Goal: Transaction & Acquisition: Purchase product/service

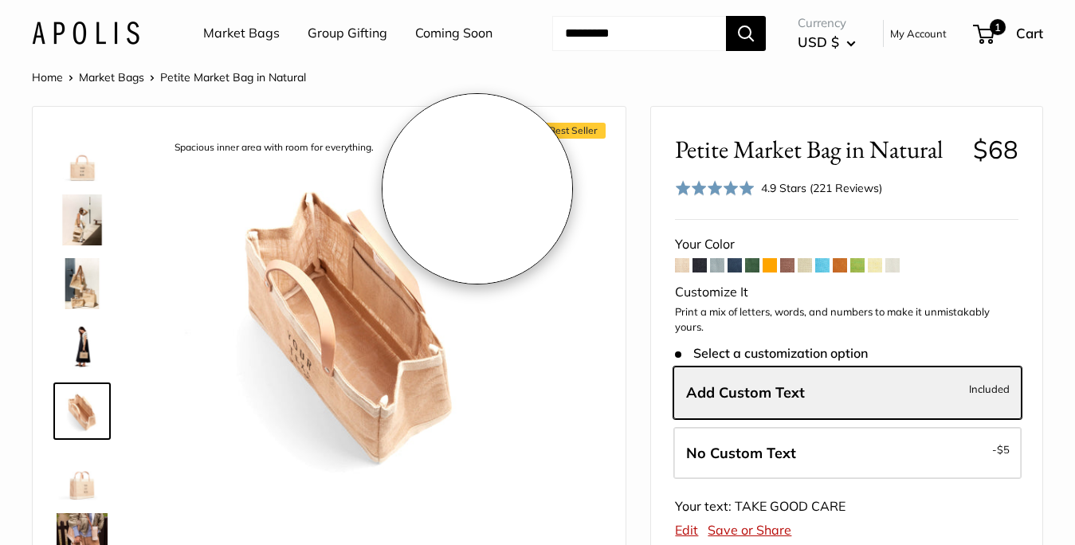
scroll to position [191, 0]
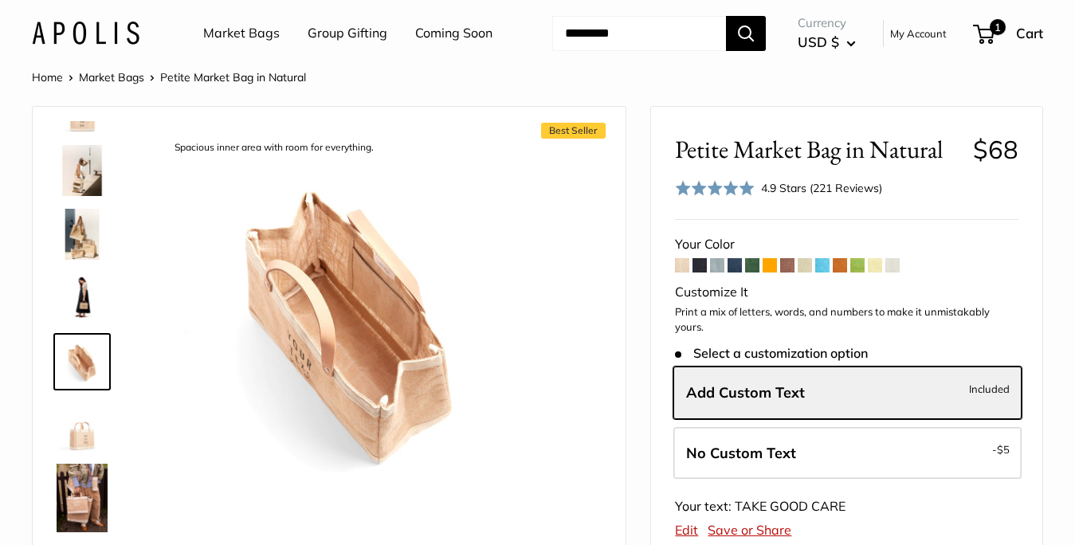
click at [135, 38] on img at bounding box center [86, 33] width 108 height 23
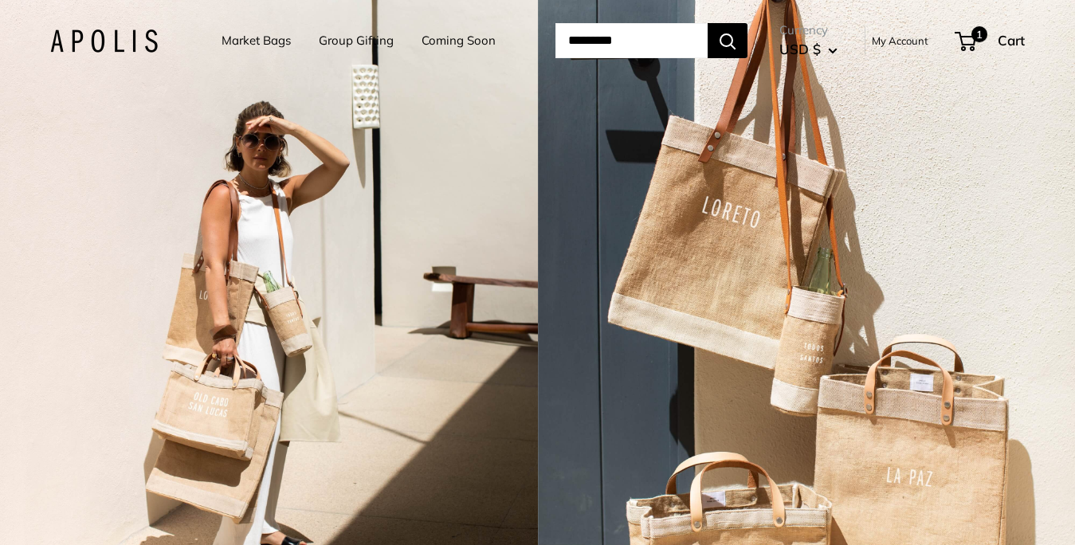
click at [446, 43] on link "Coming Soon" at bounding box center [459, 40] width 74 height 22
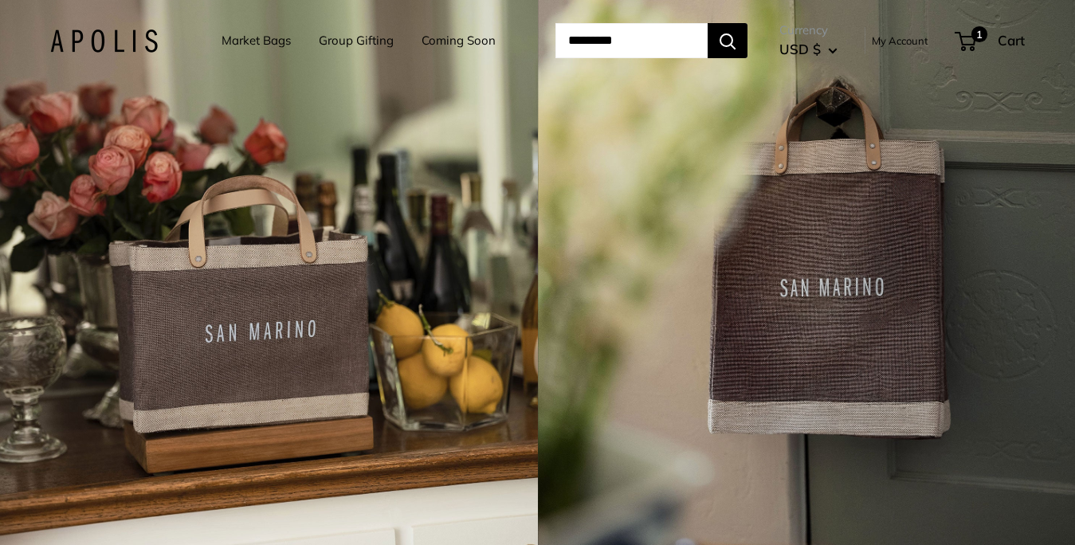
click at [246, 43] on link "Market Bags" at bounding box center [256, 40] width 69 height 22
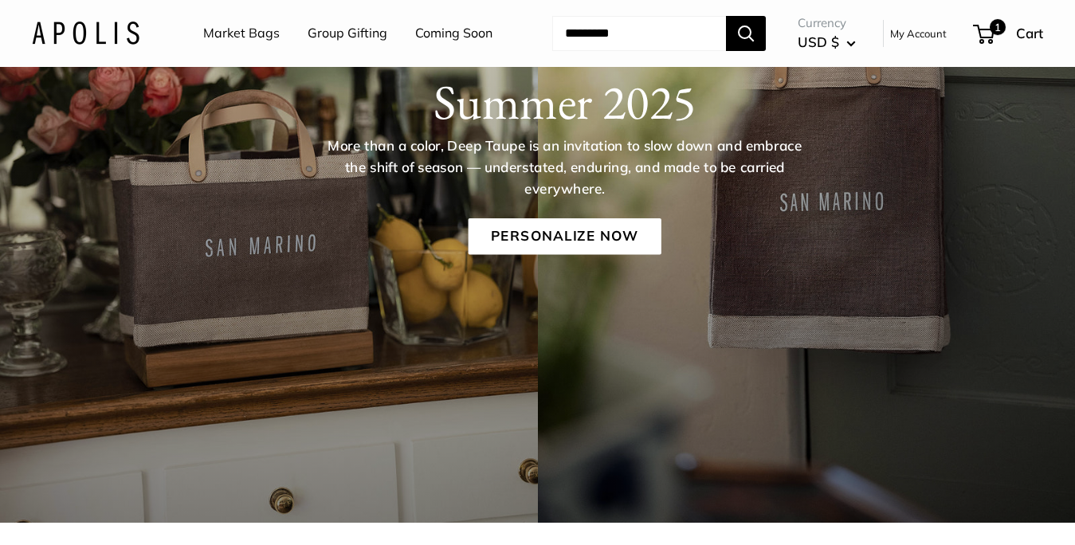
scroll to position [227, 0]
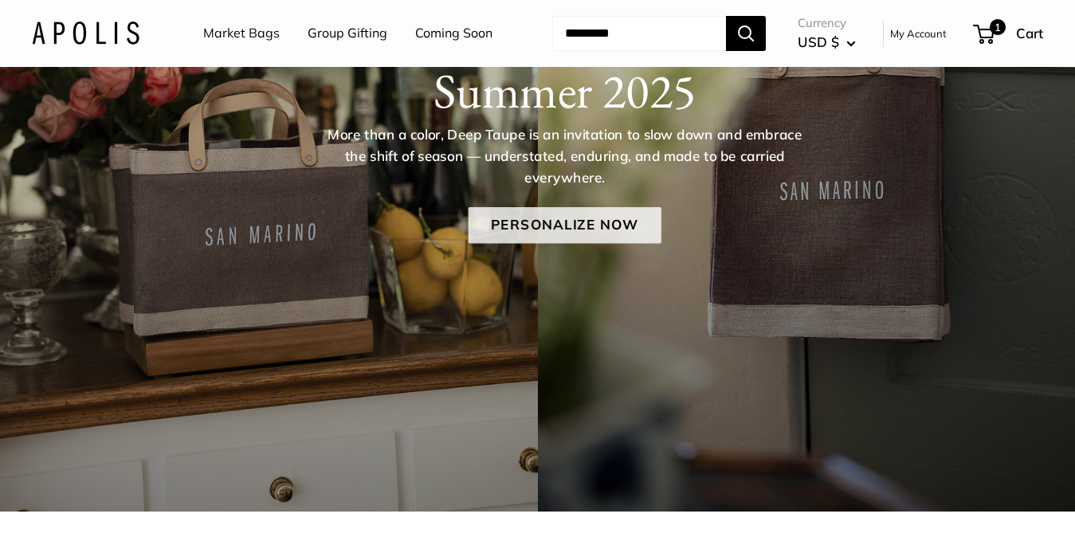
click at [489, 211] on link "Personalize Now" at bounding box center [564, 225] width 193 height 37
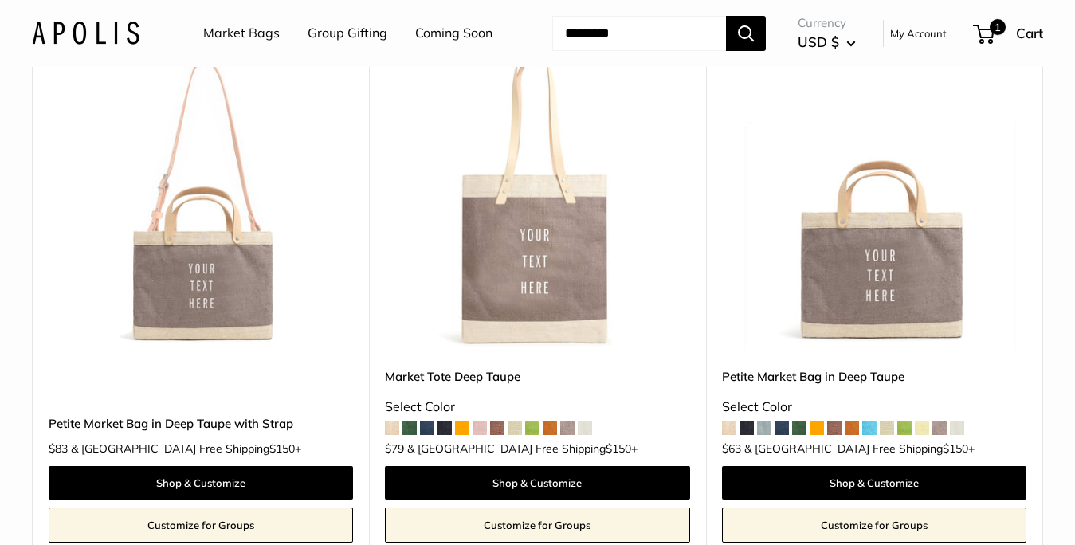
scroll to position [789, 0]
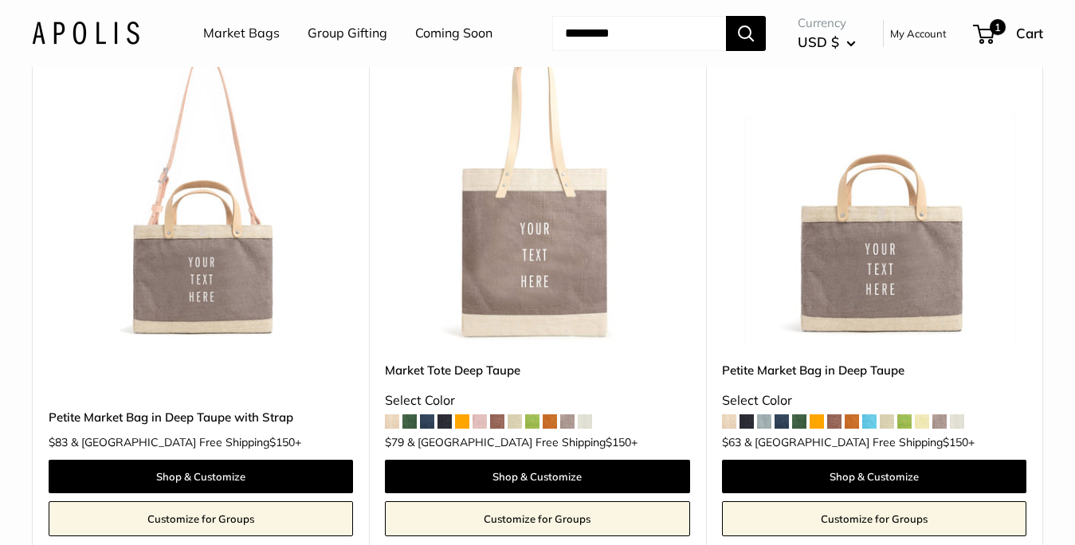
click at [0, 0] on img at bounding box center [0, 0] width 0 height 0
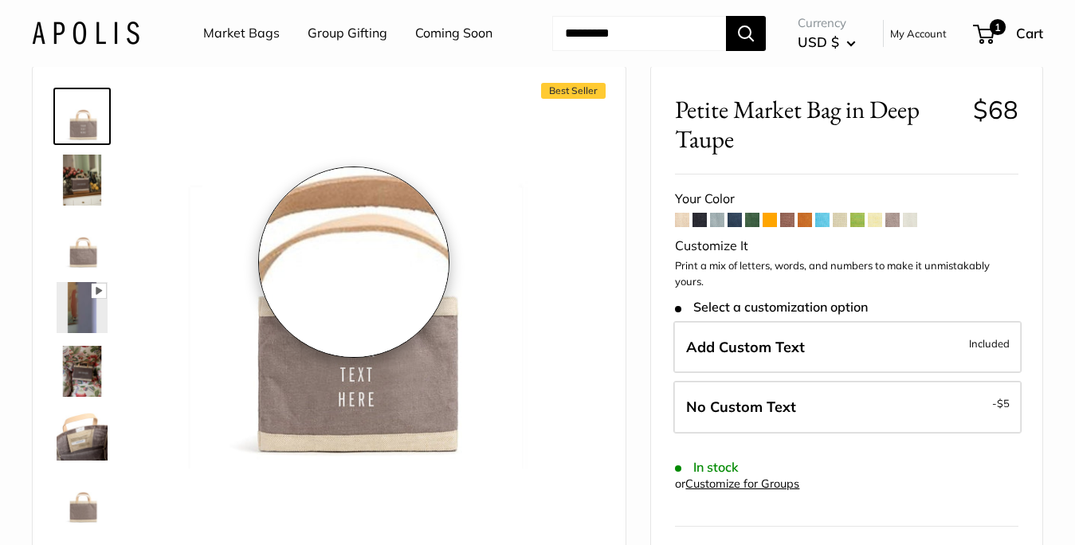
scroll to position [66, 0]
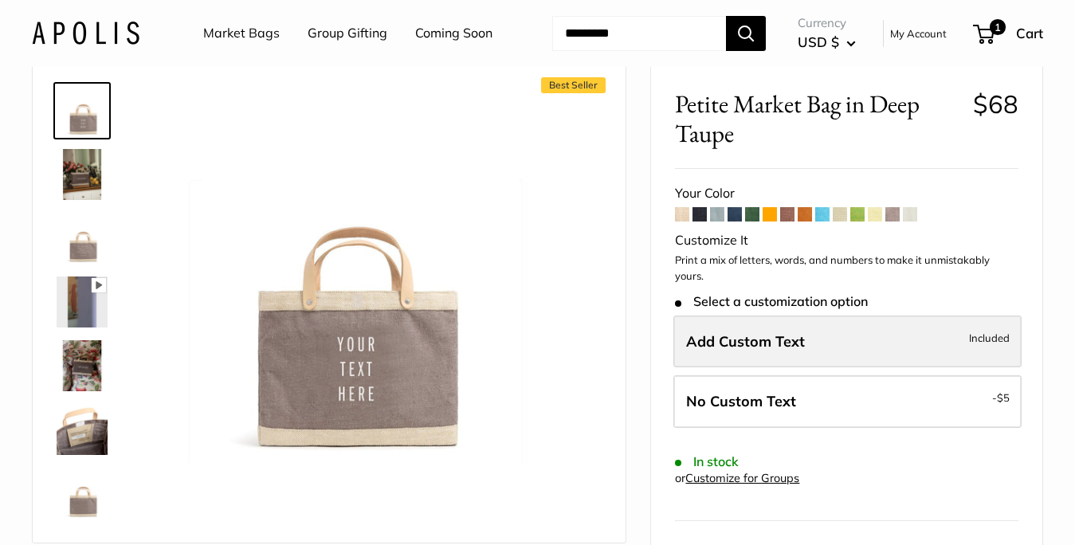
click at [818, 347] on label "Add Custom Text Included" at bounding box center [848, 342] width 348 height 53
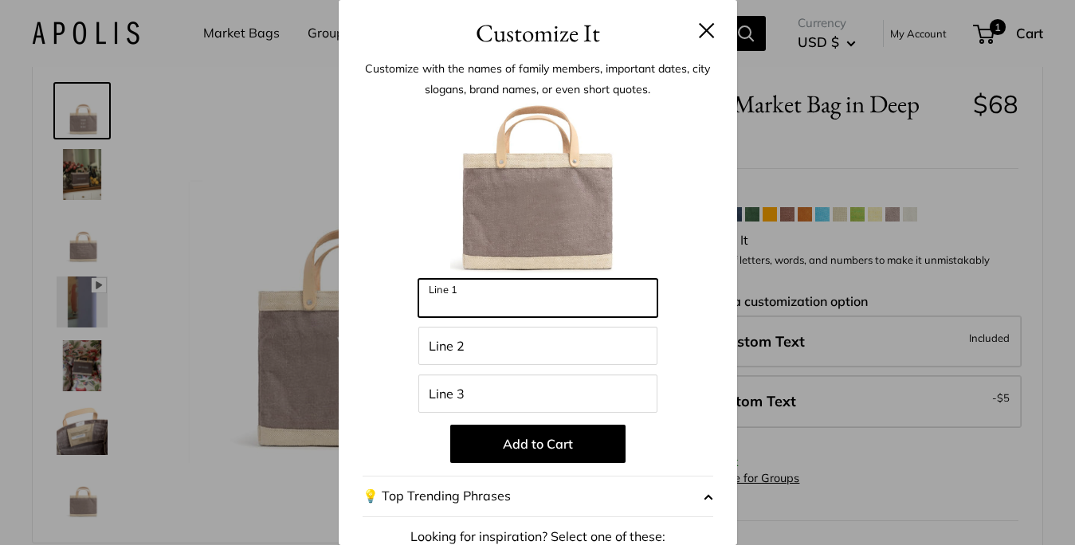
click at [529, 303] on input "Line 1" at bounding box center [538, 298] width 239 height 38
type input "****"
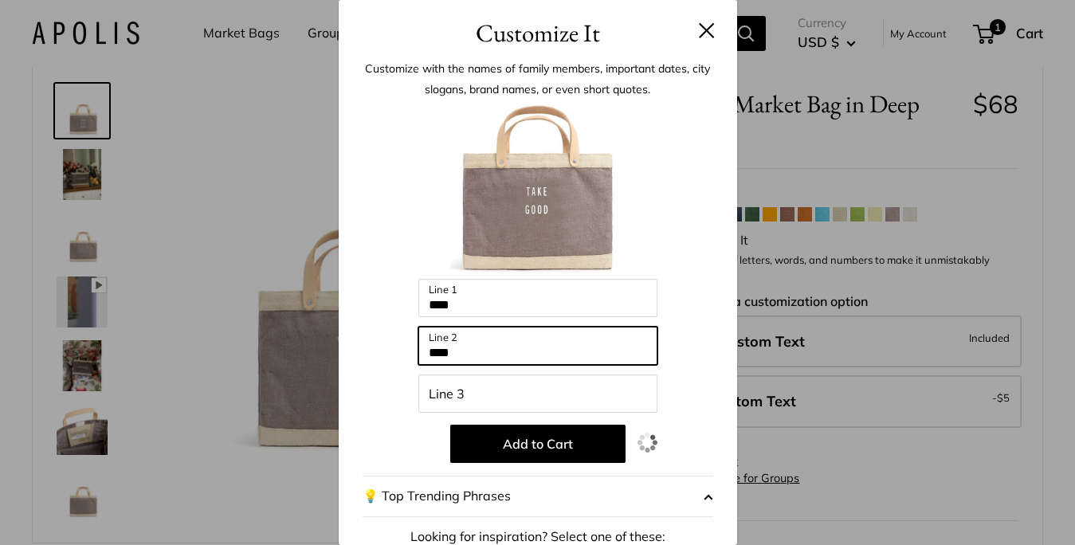
type input "****"
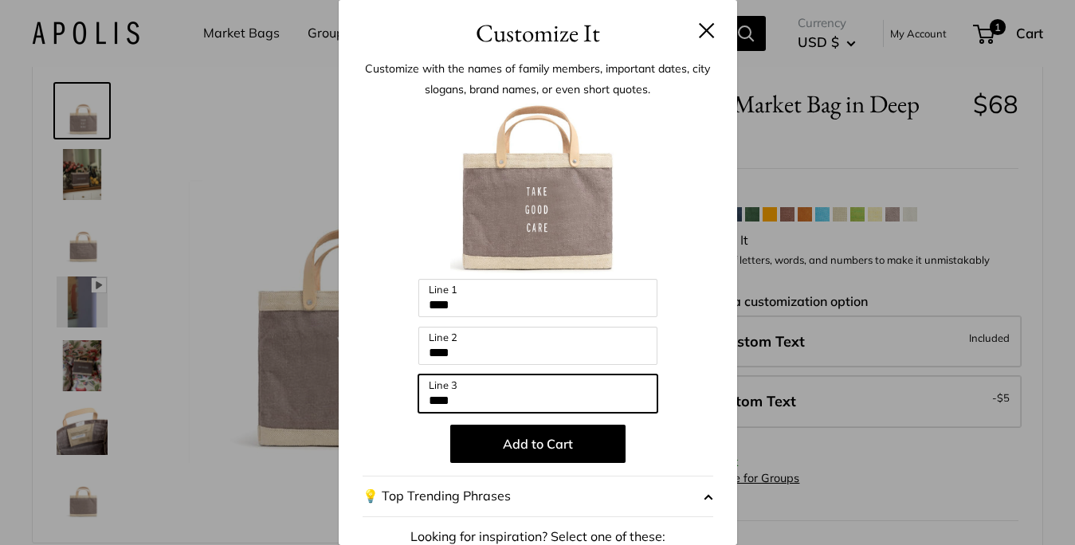
type input "****"
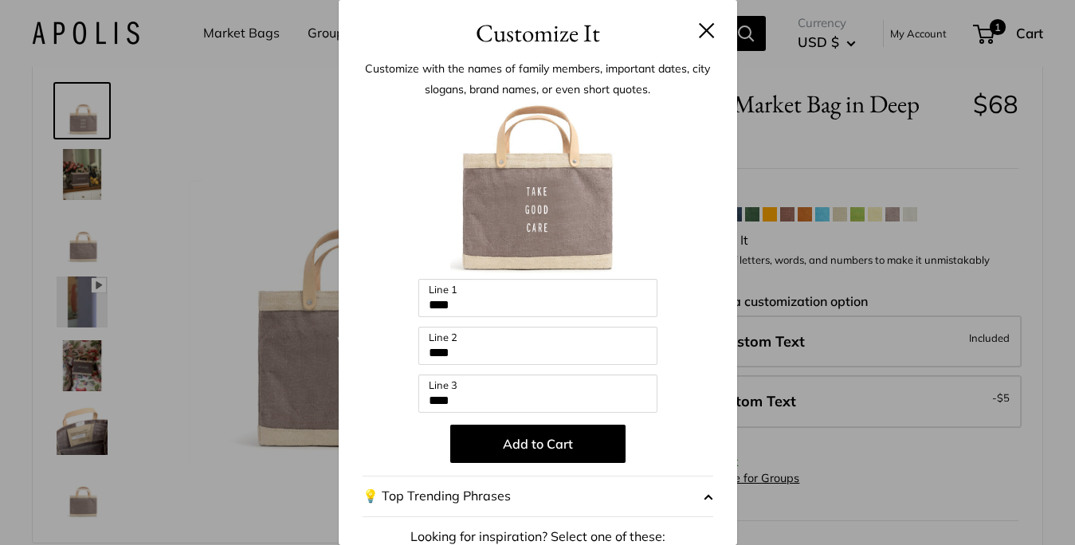
click at [691, 317] on div "Enter 48 letters **** Line 1 **** Line 2 **** Line 3 Add to Cart 💡 Top Trending…" at bounding box center [538, 429] width 351 height 650
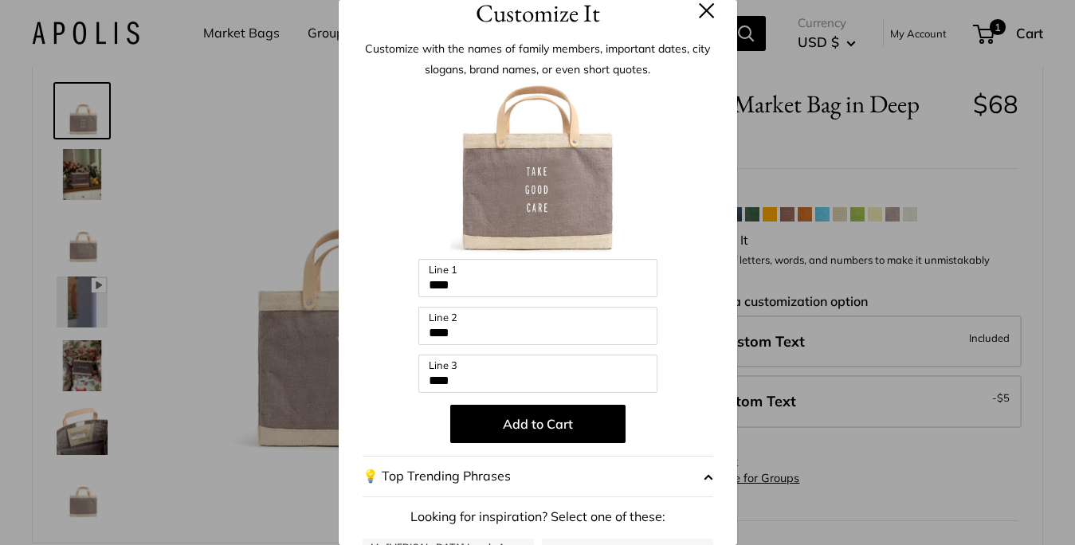
scroll to position [0, 0]
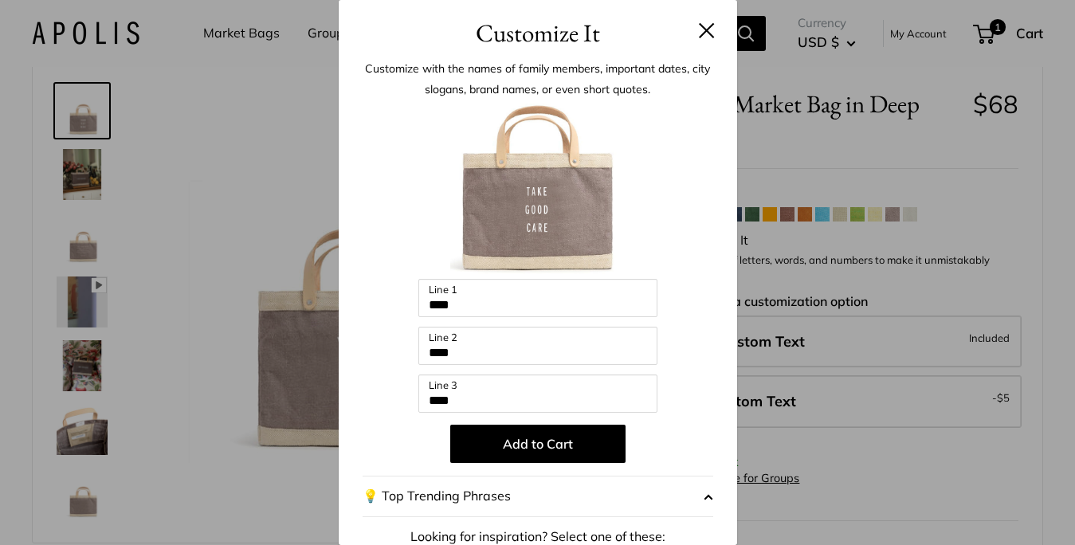
click at [706, 31] on button at bounding box center [707, 30] width 16 height 16
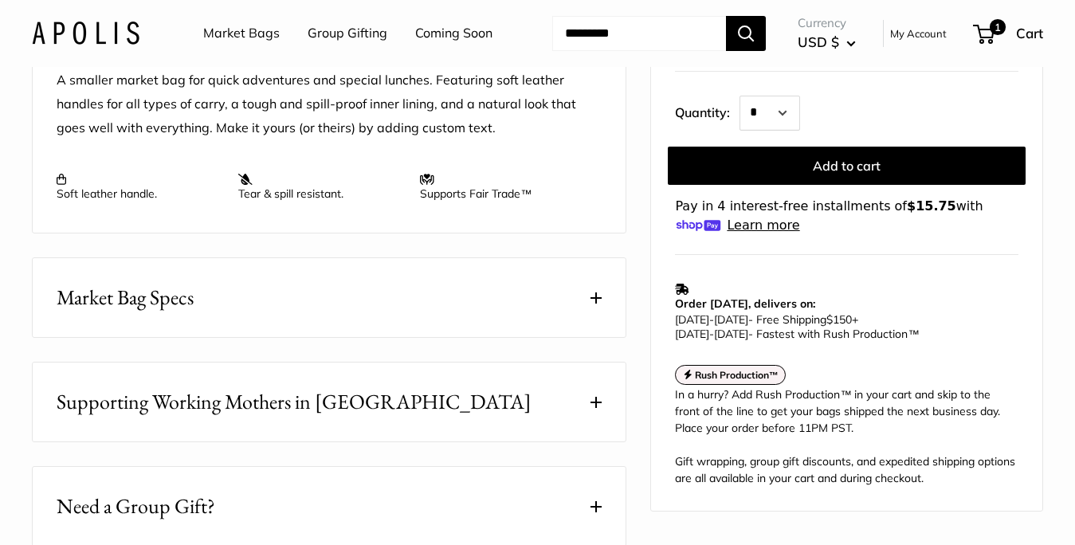
scroll to position [649, 0]
click at [588, 290] on button "Market Bag Specs" at bounding box center [329, 297] width 593 height 79
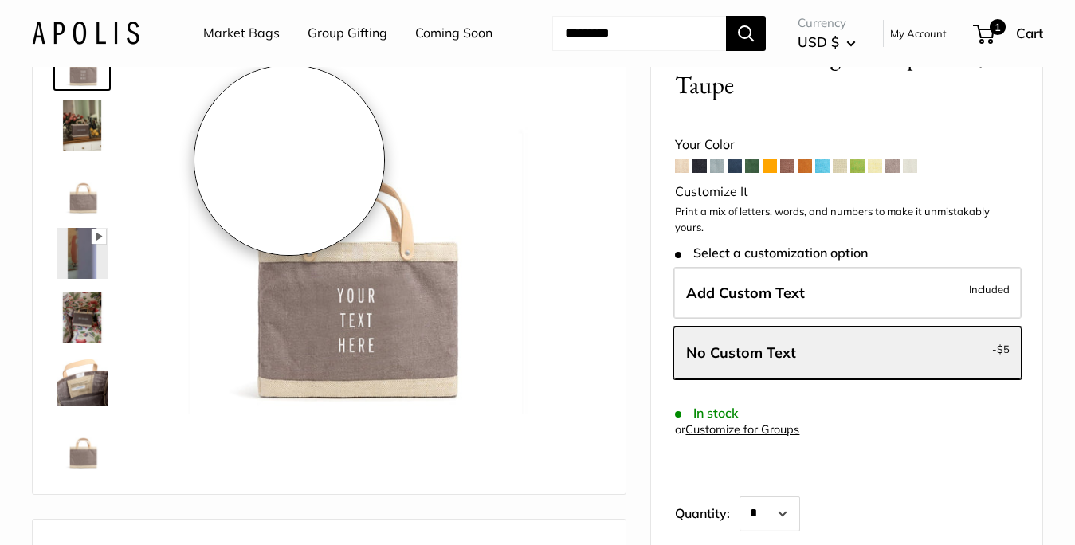
scroll to position [122, 0]
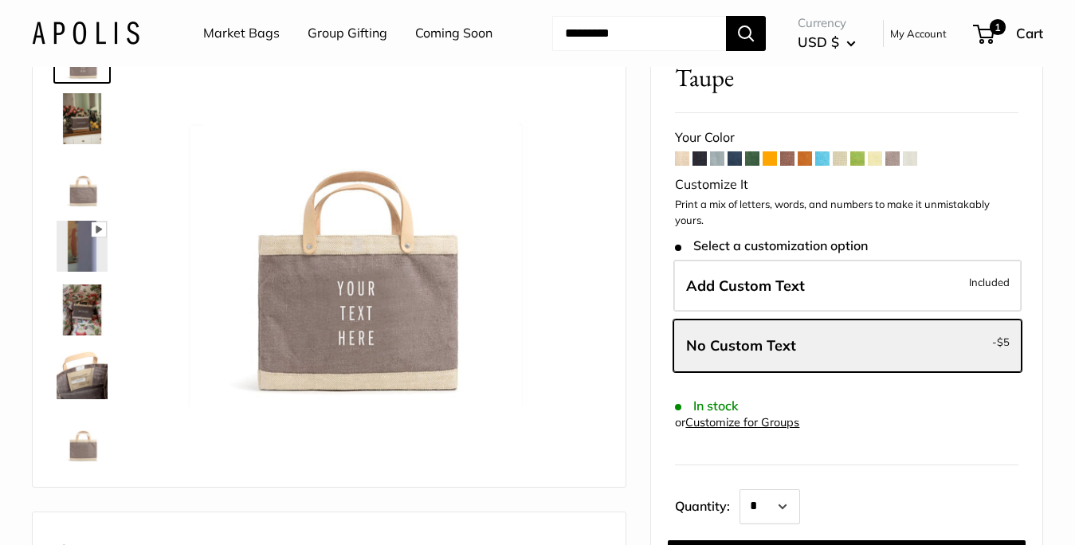
click at [67, 126] on img at bounding box center [82, 118] width 51 height 51
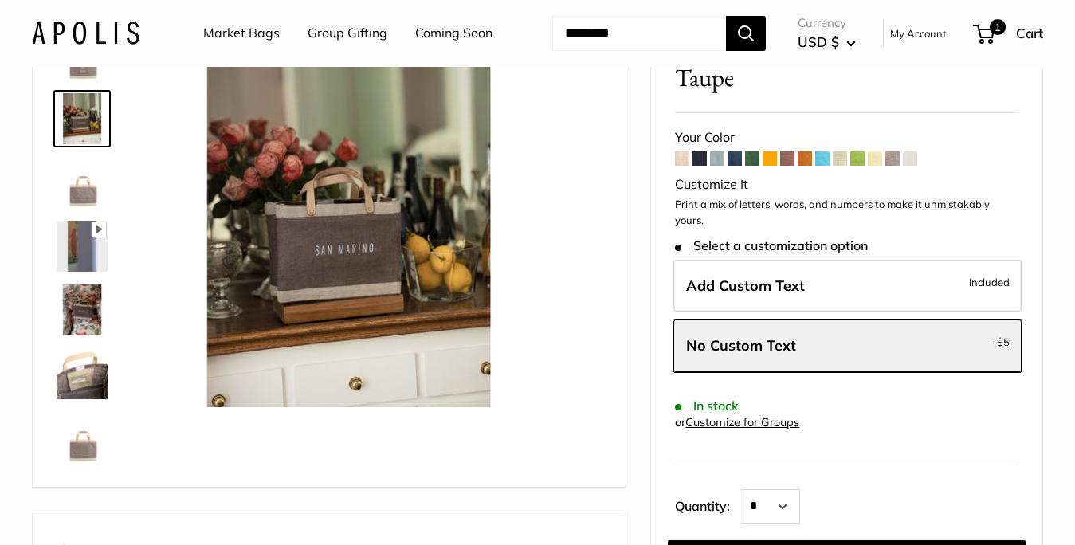
click at [94, 442] on img at bounding box center [82, 437] width 51 height 51
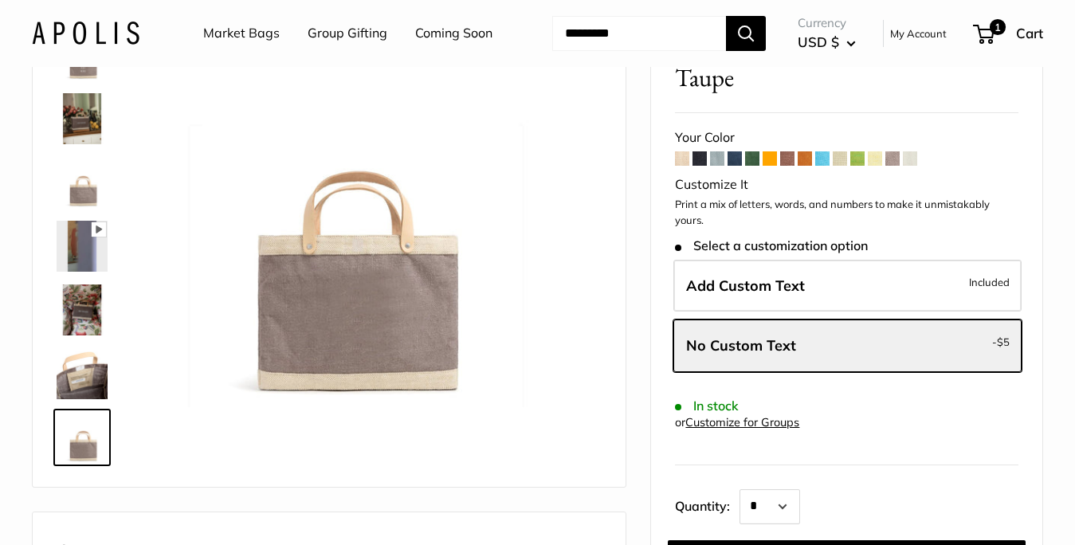
click at [89, 394] on img at bounding box center [82, 373] width 51 height 51
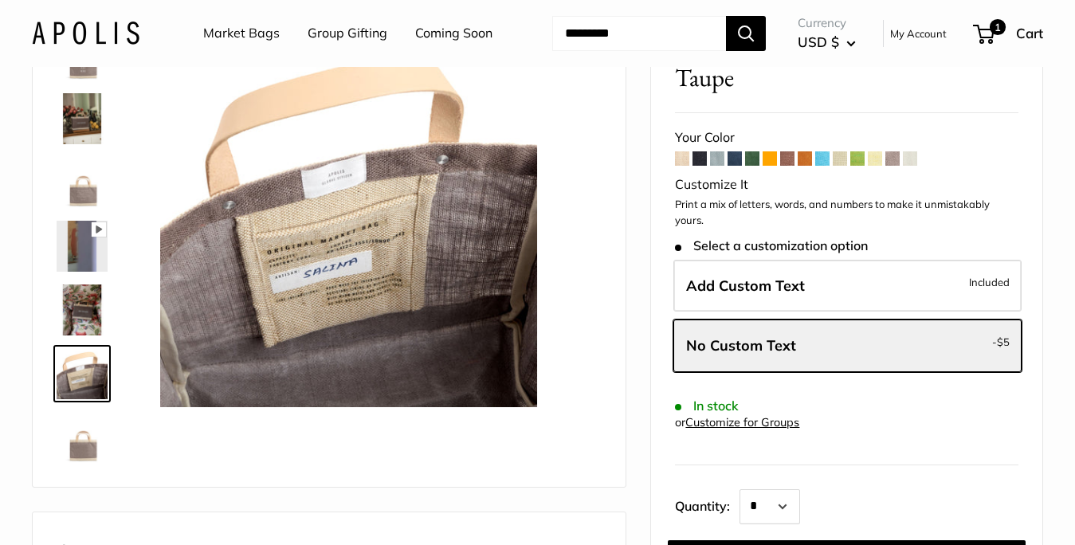
click at [89, 310] on img at bounding box center [82, 310] width 51 height 51
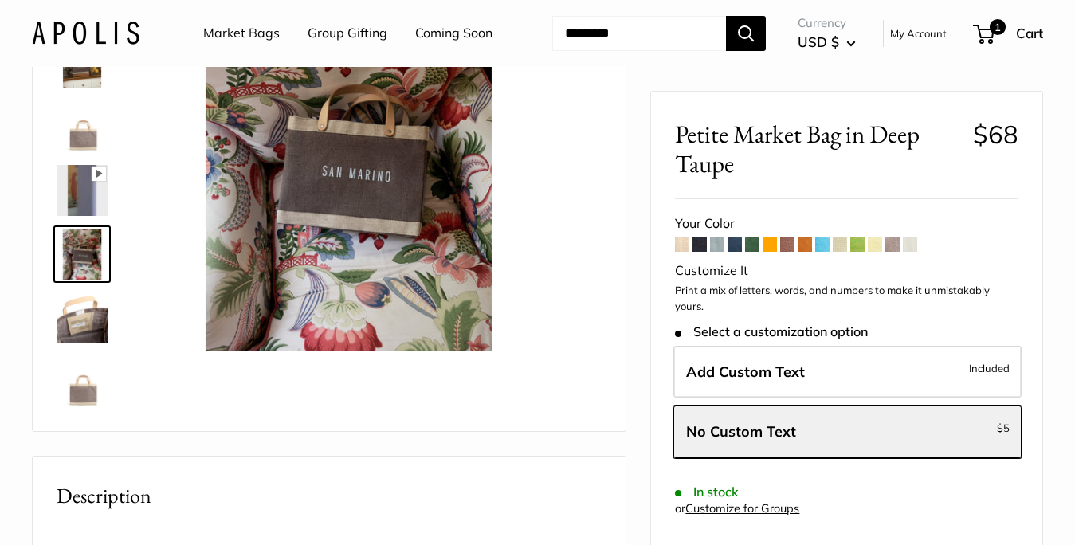
scroll to position [172, 0]
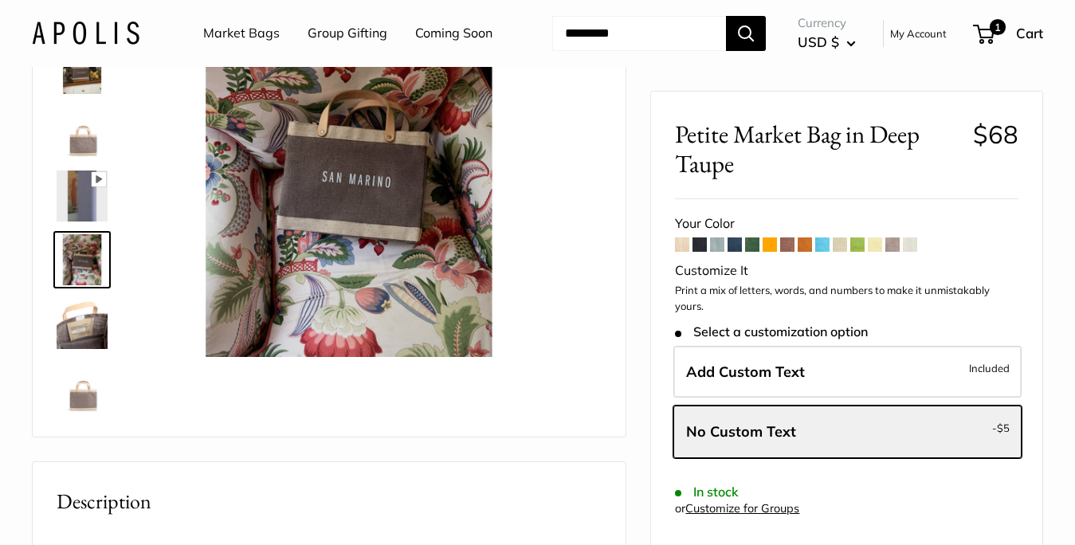
click at [92, 199] on img at bounding box center [82, 196] width 51 height 51
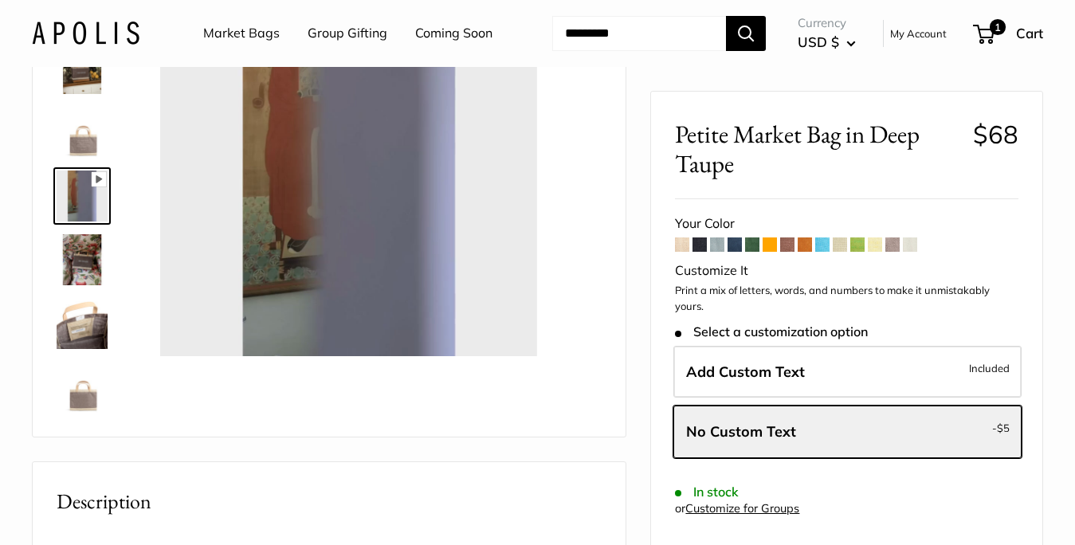
click at [88, 150] on img at bounding box center [82, 132] width 51 height 51
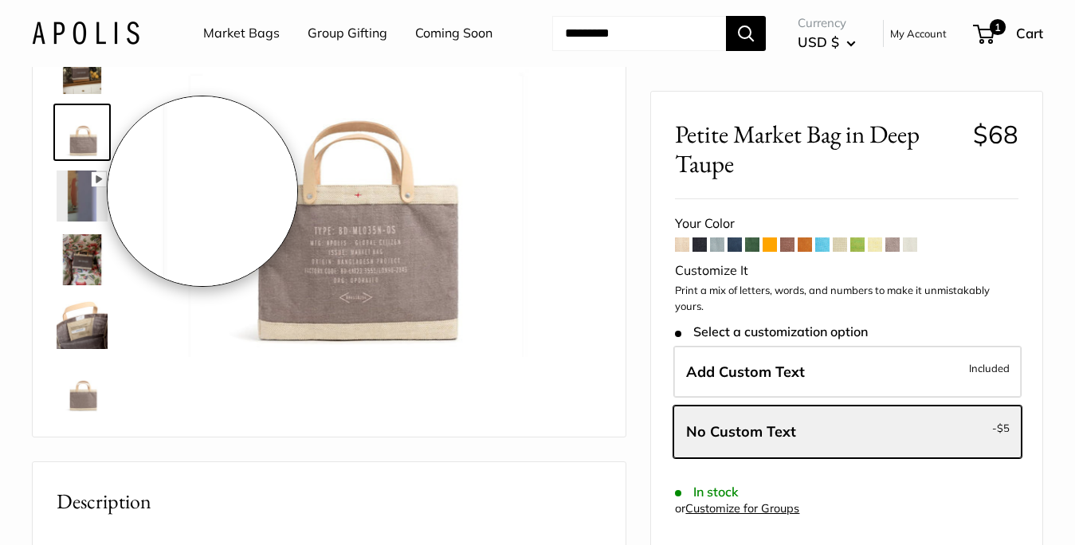
type input "*****"
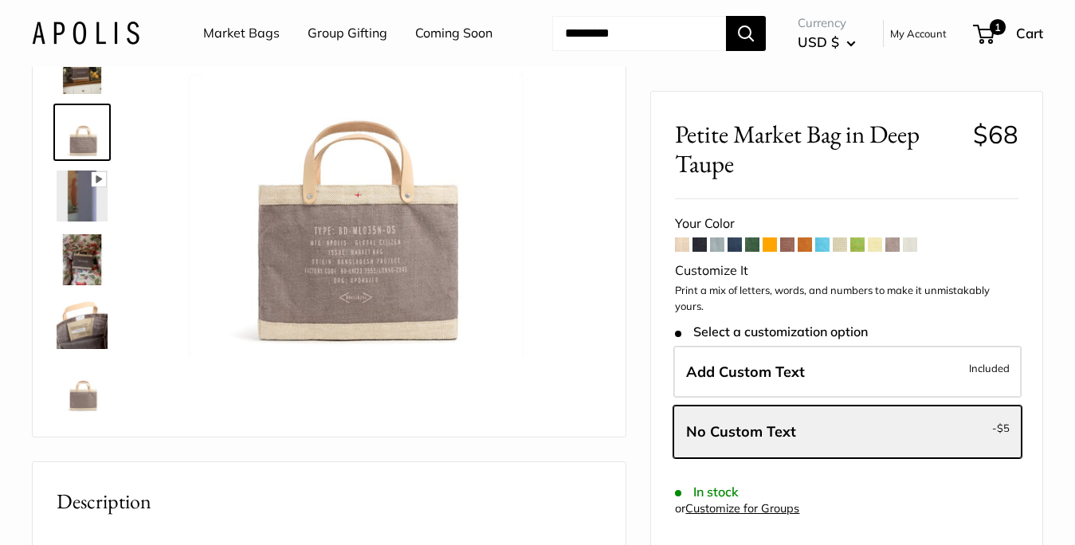
click at [85, 78] on img at bounding box center [82, 68] width 51 height 51
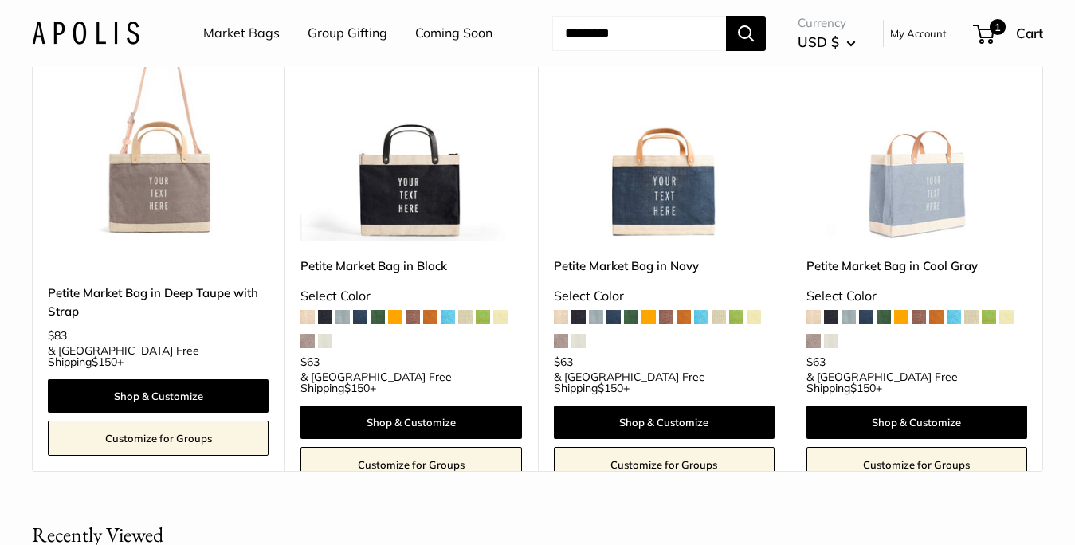
scroll to position [2699, 0]
